Goal: Find specific page/section: Find specific page/section

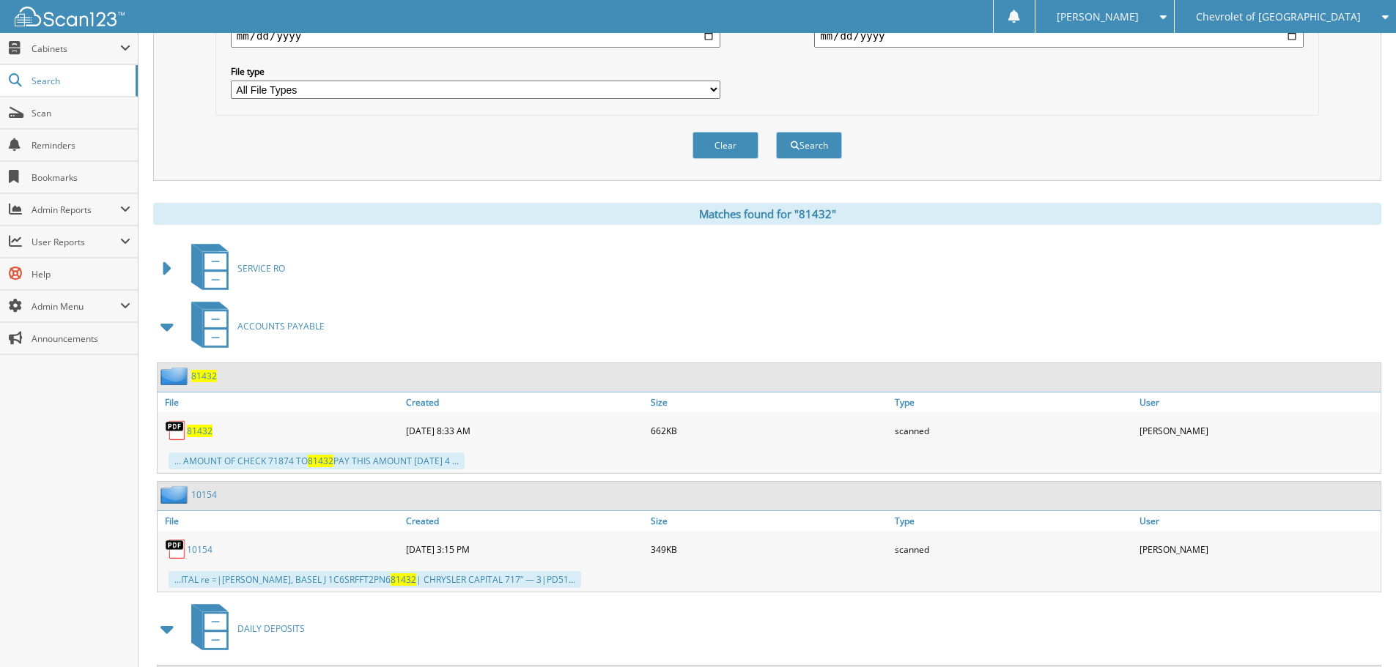
click at [1259, 18] on span "Chevrolet of [GEOGRAPHIC_DATA]" at bounding box center [1278, 16] width 165 height 9
click at [1251, 48] on link "Watsonville Chrysler Dodge Jeep Ram" at bounding box center [1284, 46] width 221 height 26
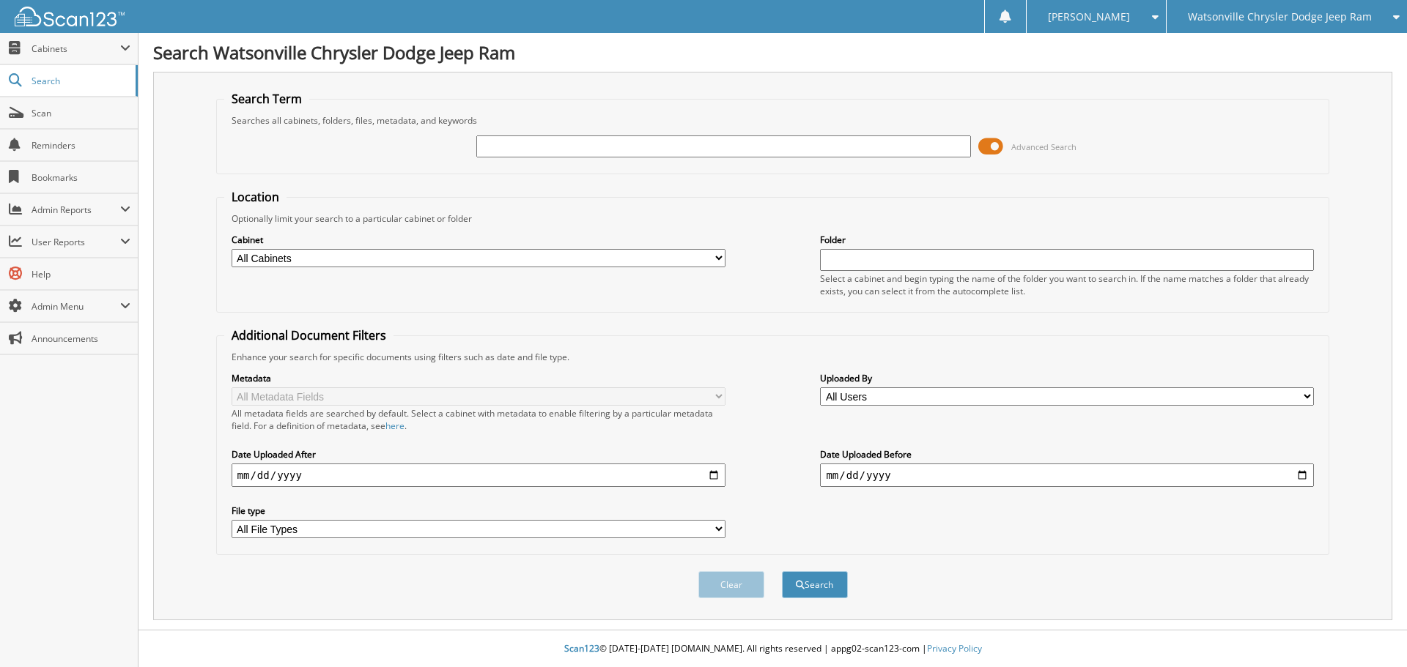
click at [503, 146] on input "text" at bounding box center [723, 147] width 494 height 22
type input "40761"
click at [782, 571] on button "Search" at bounding box center [815, 584] width 66 height 27
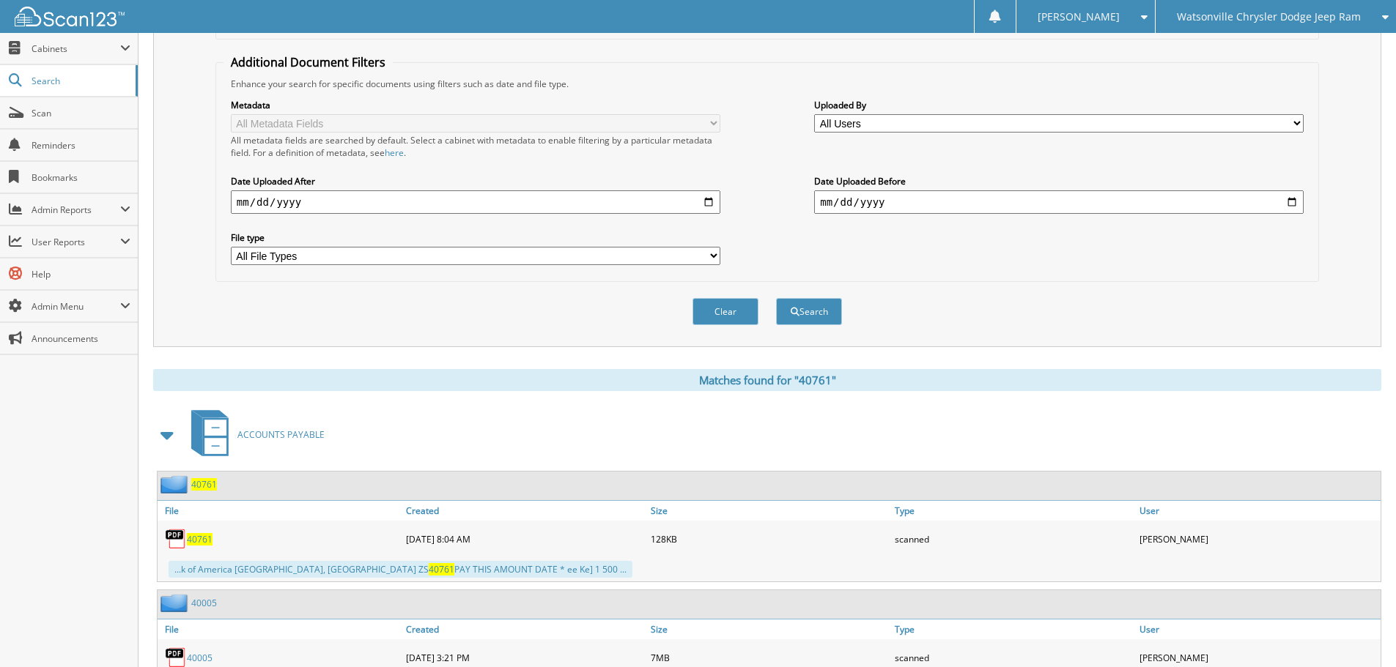
scroll to position [366, 0]
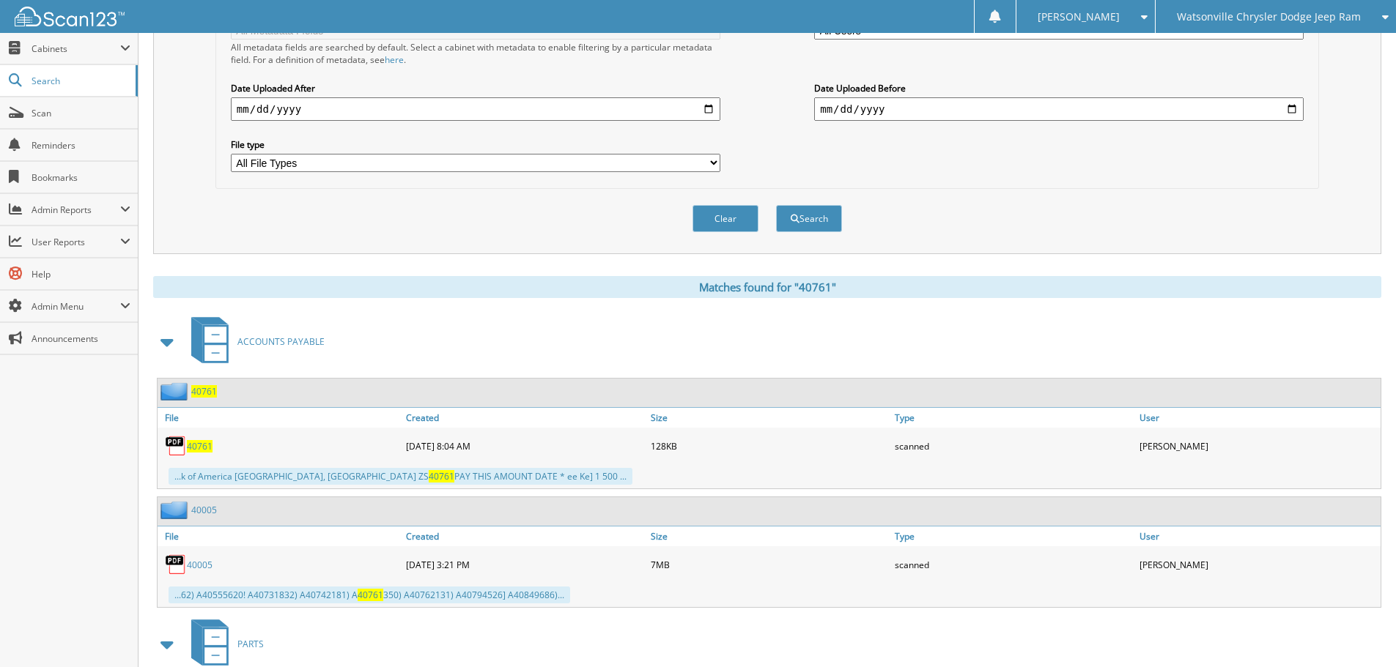
click at [196, 447] on span "40761" at bounding box center [200, 446] width 26 height 12
